Goal: Find specific page/section: Find specific page/section

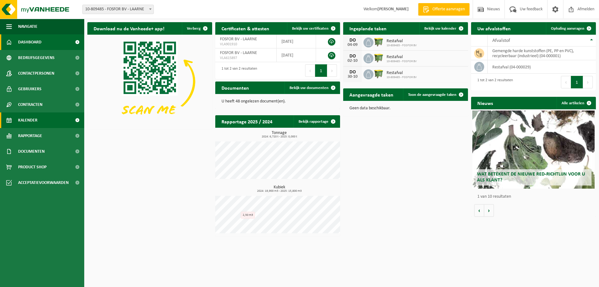
click at [36, 123] on span "Kalender" at bounding box center [27, 120] width 19 height 16
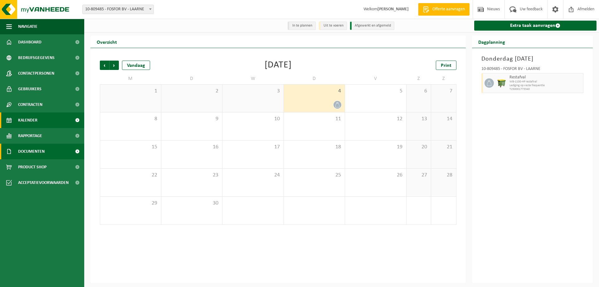
click at [33, 153] on span "Documenten" at bounding box center [31, 152] width 27 height 16
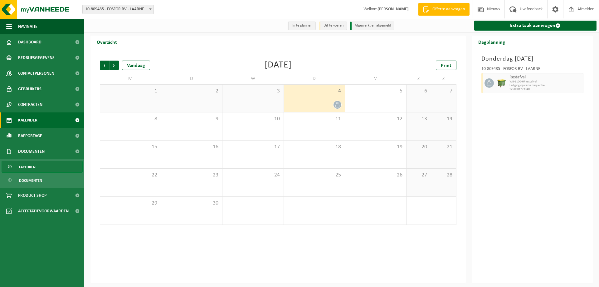
click at [33, 169] on span "Facturen" at bounding box center [27, 167] width 17 height 12
